Goal: Information Seeking & Learning: Learn about a topic

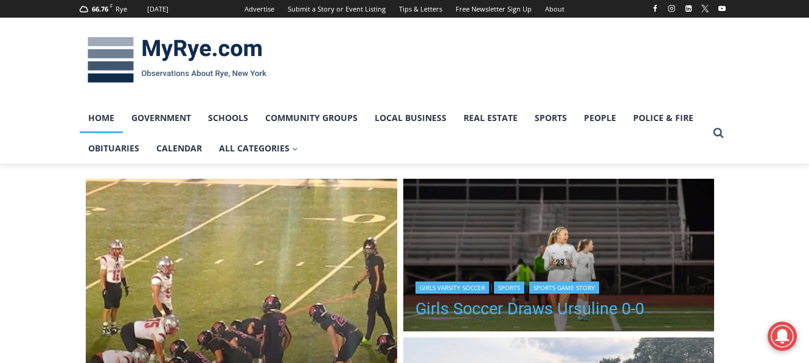
click at [515, 313] on link "Girls Soccer Draws Ursuline 0-0" at bounding box center [530, 309] width 229 height 18
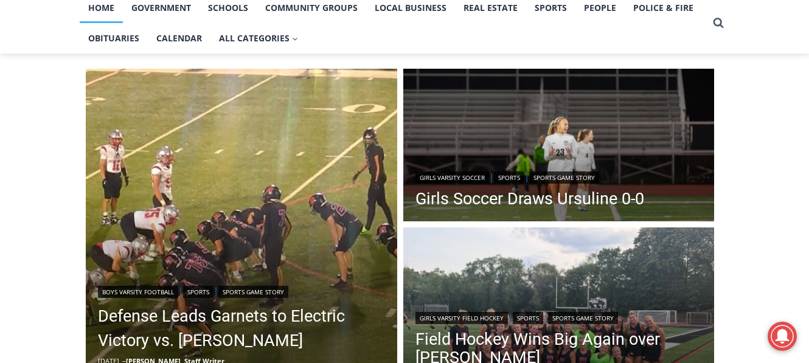
scroll to position [112, 0]
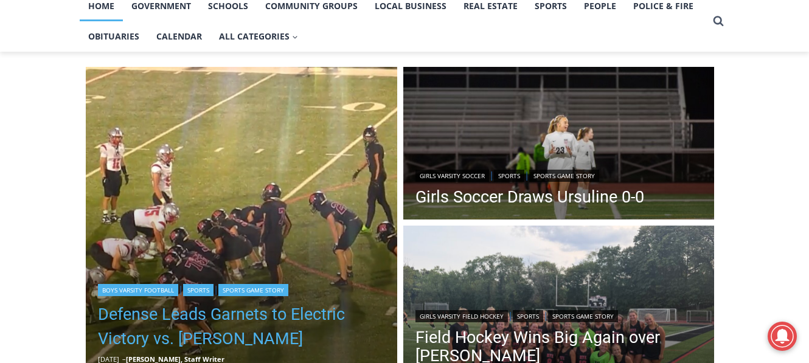
click at [239, 320] on link "Defense Leads Garnets to Electric Victory vs. Somers" at bounding box center [241, 326] width 287 height 49
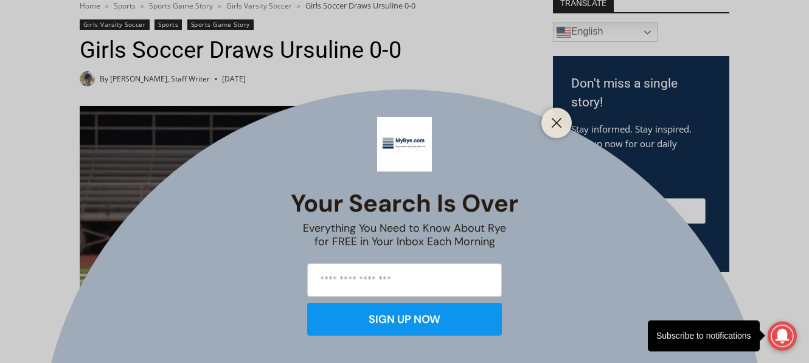
scroll to position [197, 0]
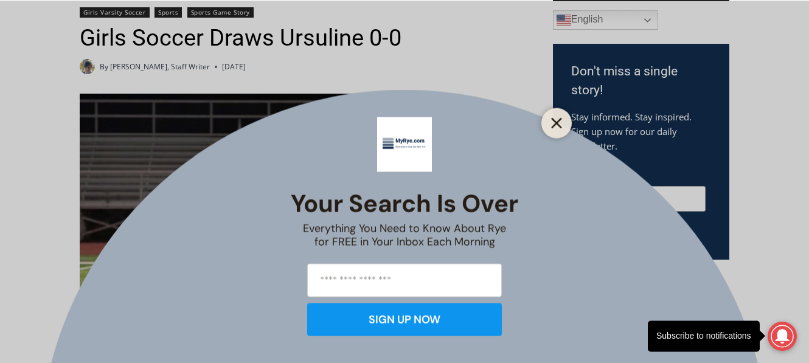
click at [558, 129] on button "Close" at bounding box center [556, 122] width 17 height 17
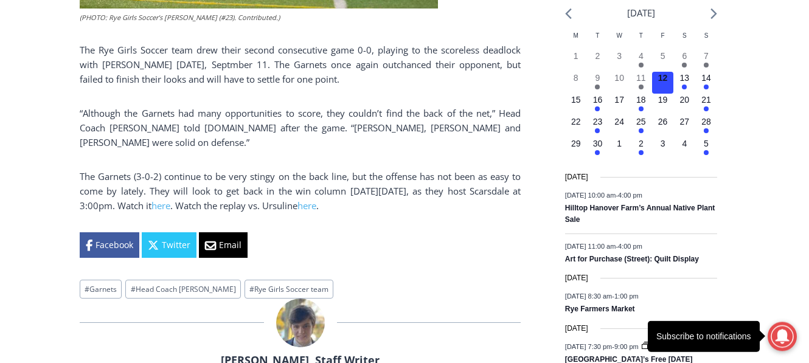
scroll to position [517, 0]
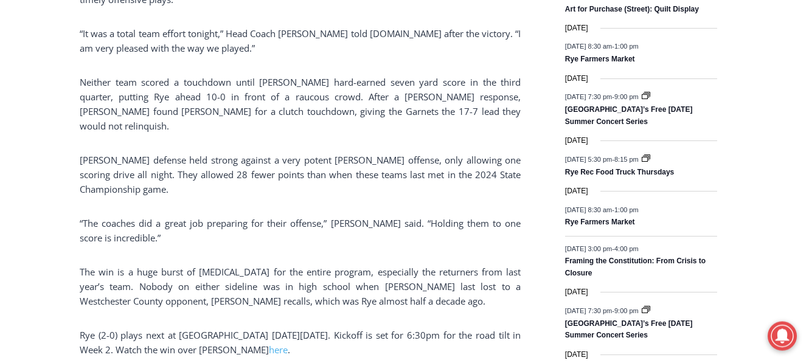
scroll to position [776, 0]
